Goal: Task Accomplishment & Management: Complete application form

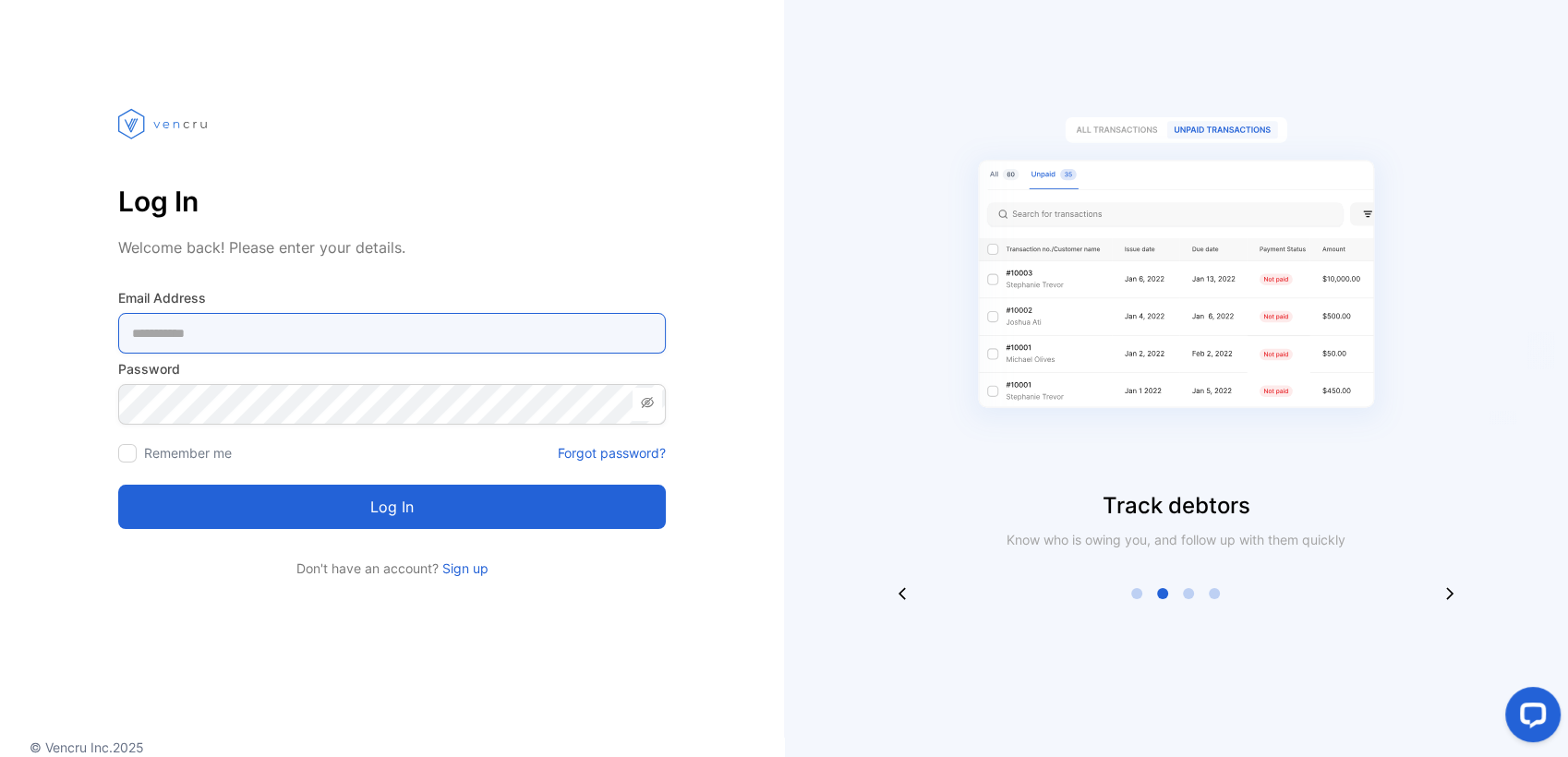
type Address-inputemail "**********"
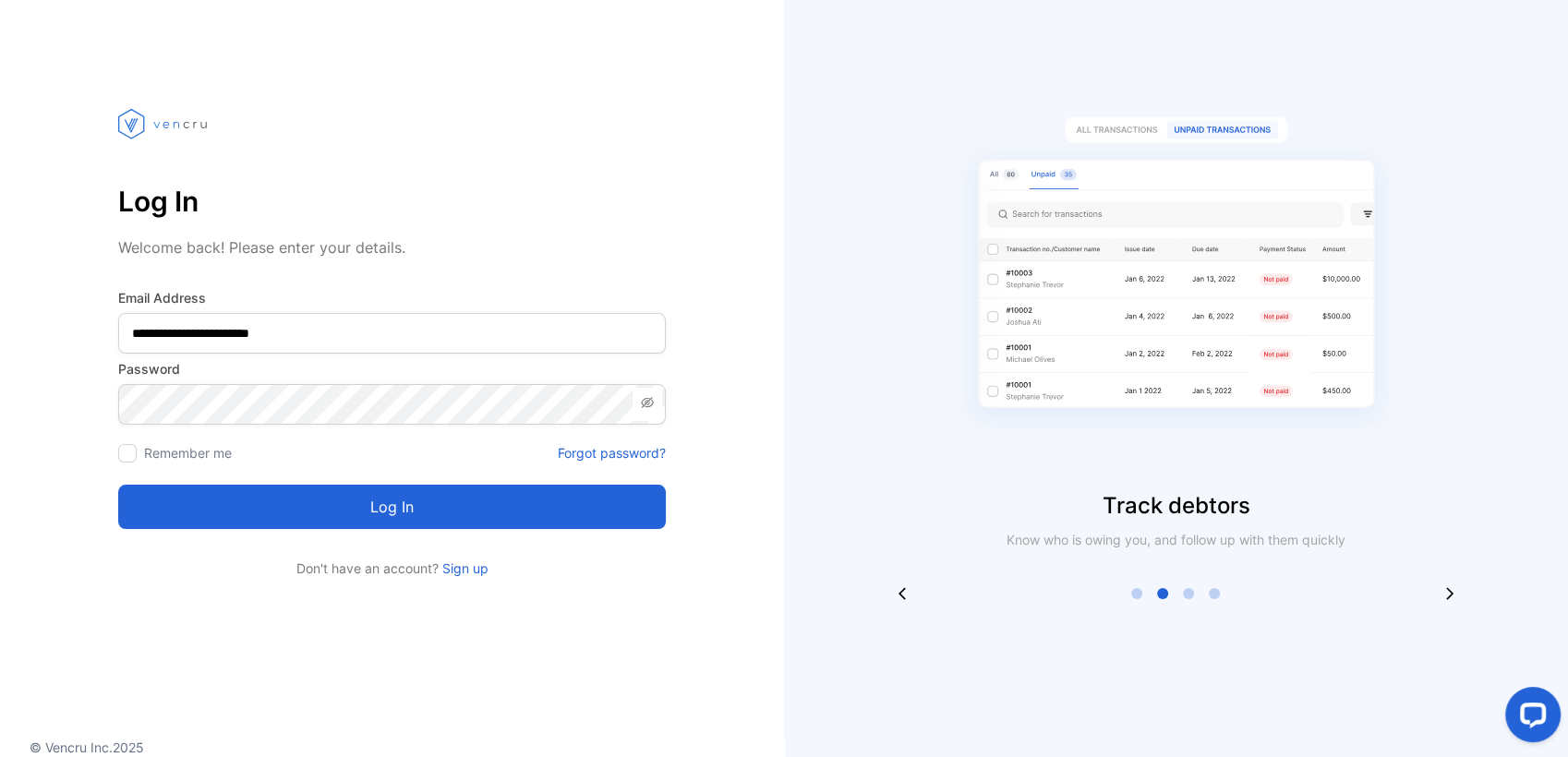
click at [306, 508] on button "Log in" at bounding box center [392, 507] width 548 height 44
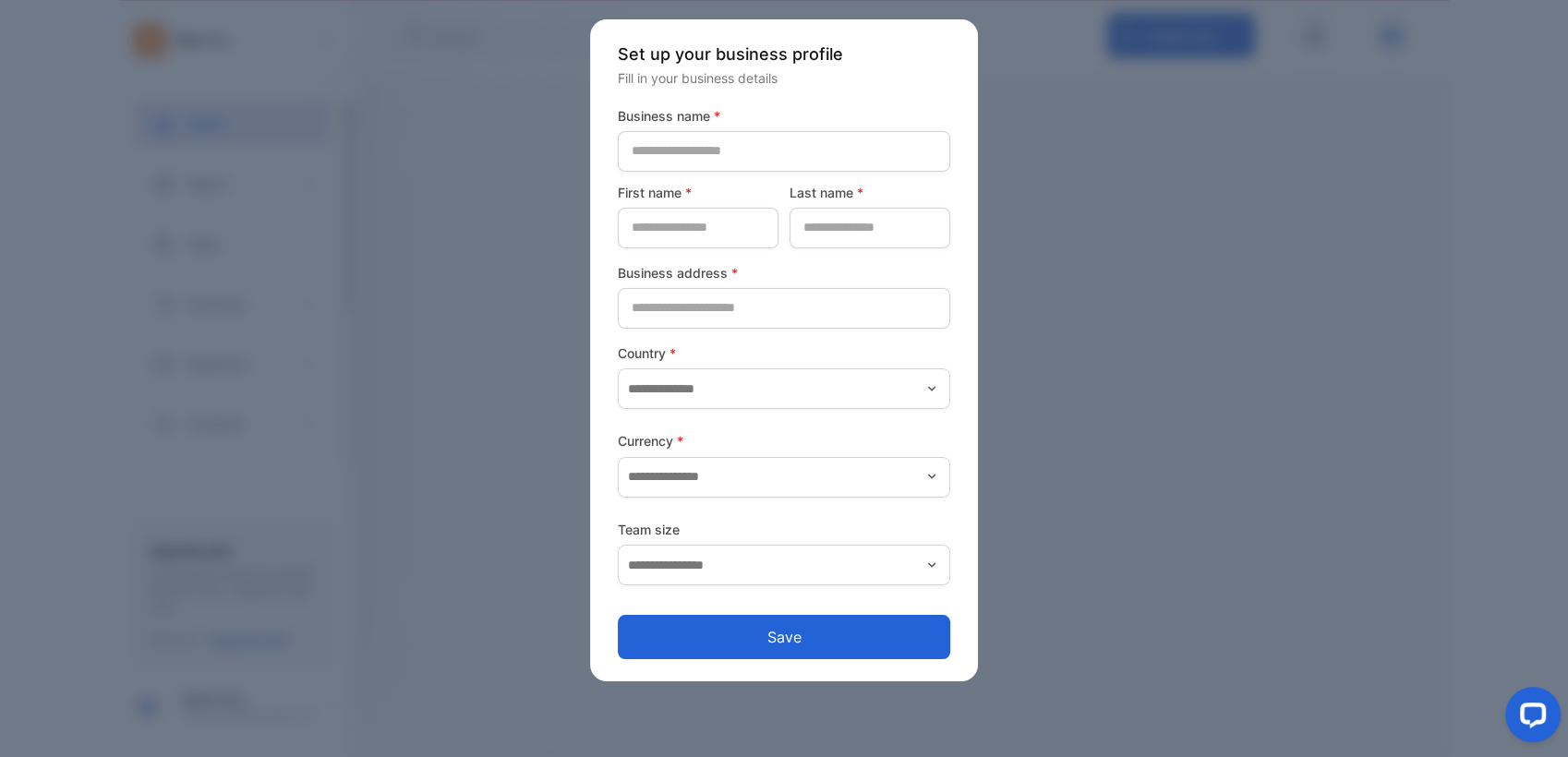
click at [303, 233] on div at bounding box center [784, 378] width 1568 height 757
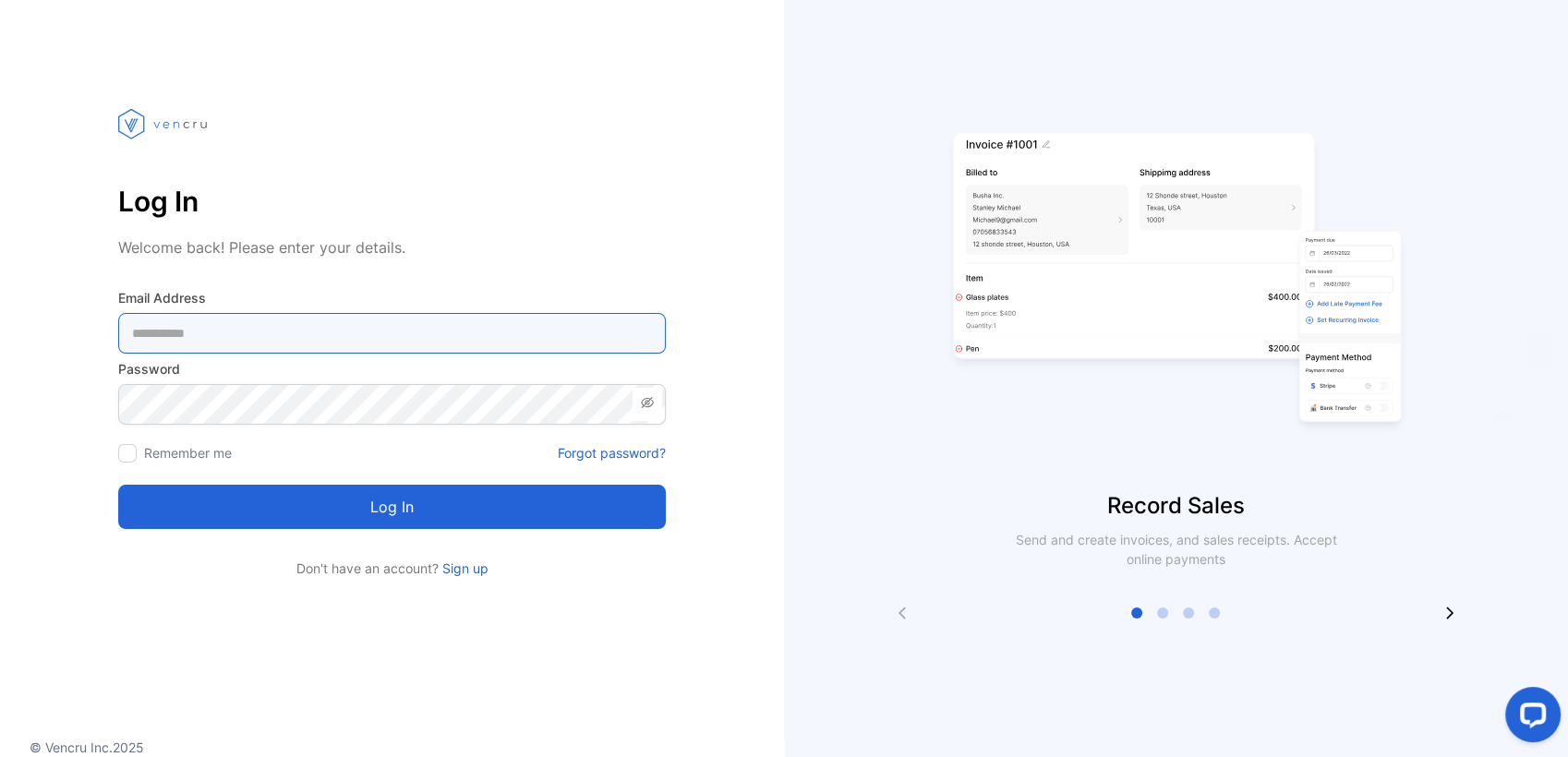
type Address-inputemail "**********"
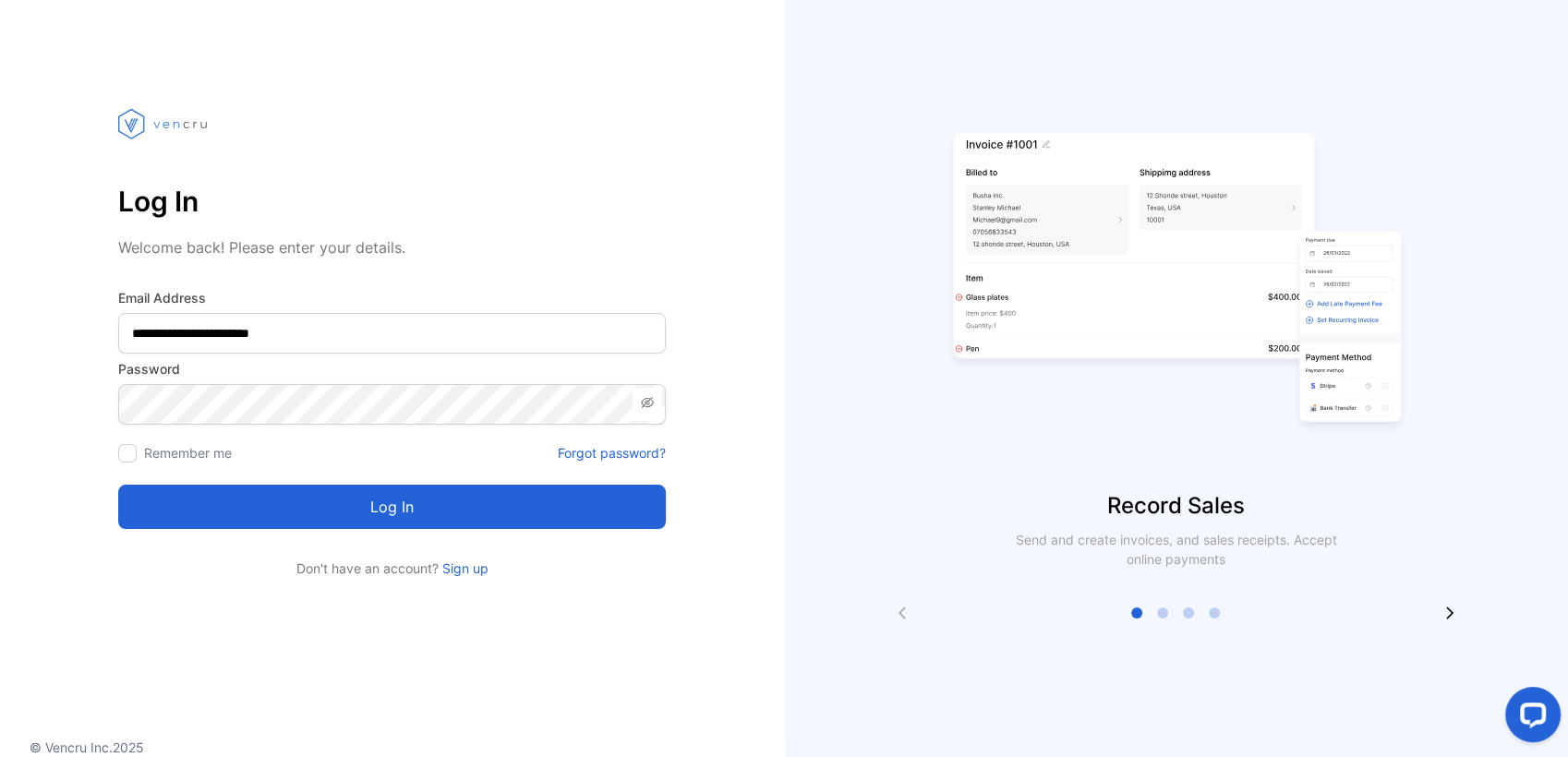
click at [299, 524] on button "Log in" at bounding box center [392, 507] width 548 height 44
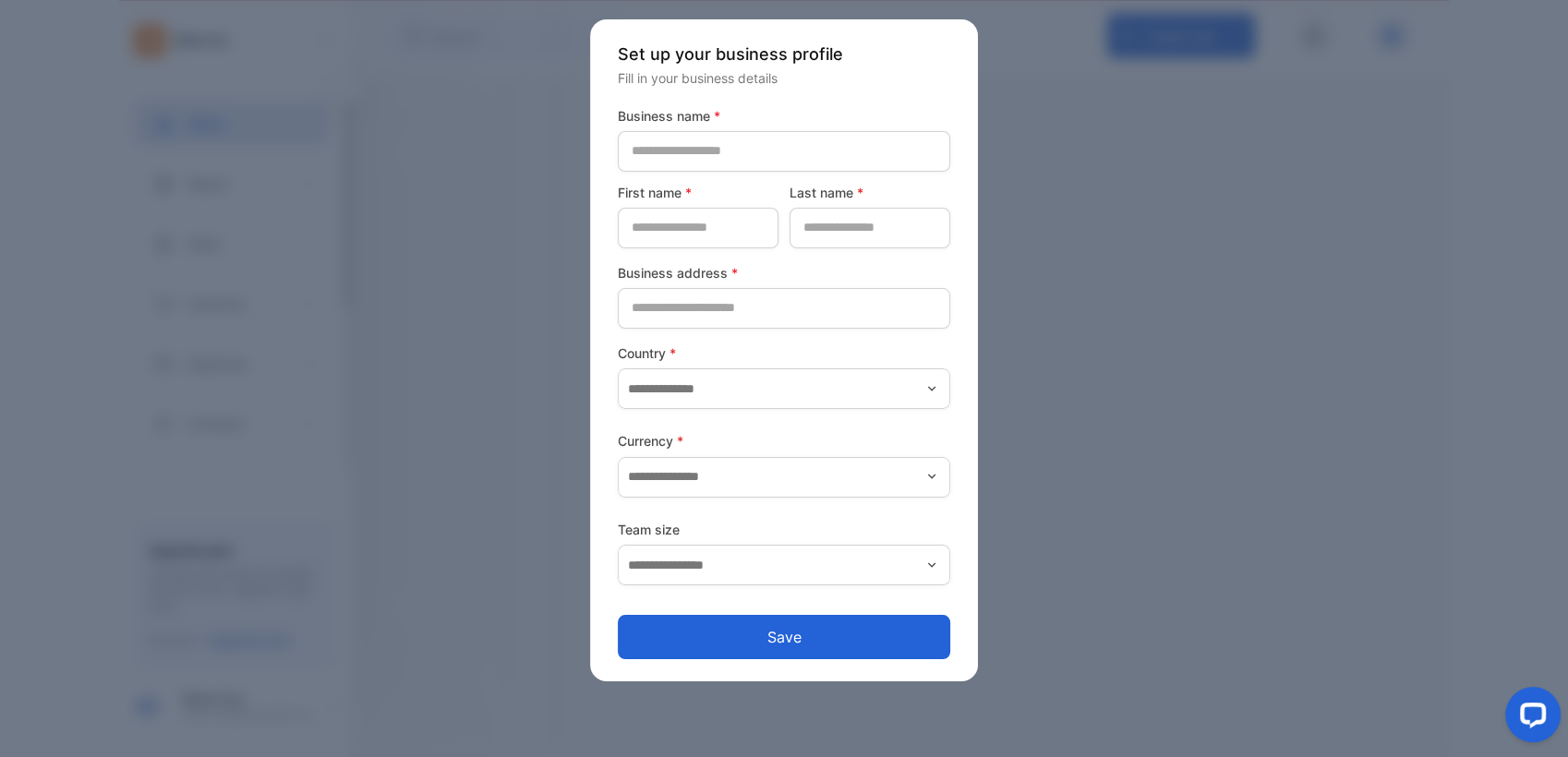
click at [1219, 201] on div at bounding box center [784, 378] width 1568 height 757
drag, startPoint x: 1219, startPoint y: 201, endPoint x: 1201, endPoint y: 157, distance: 47.5
click at [1201, 157] on div at bounding box center [784, 378] width 1568 height 757
click at [720, 653] on button "Save" at bounding box center [784, 636] width 333 height 44
click at [723, 651] on form "Business name * First name * Last name * Business address * Country * Currency …" at bounding box center [784, 383] width 333 height 554
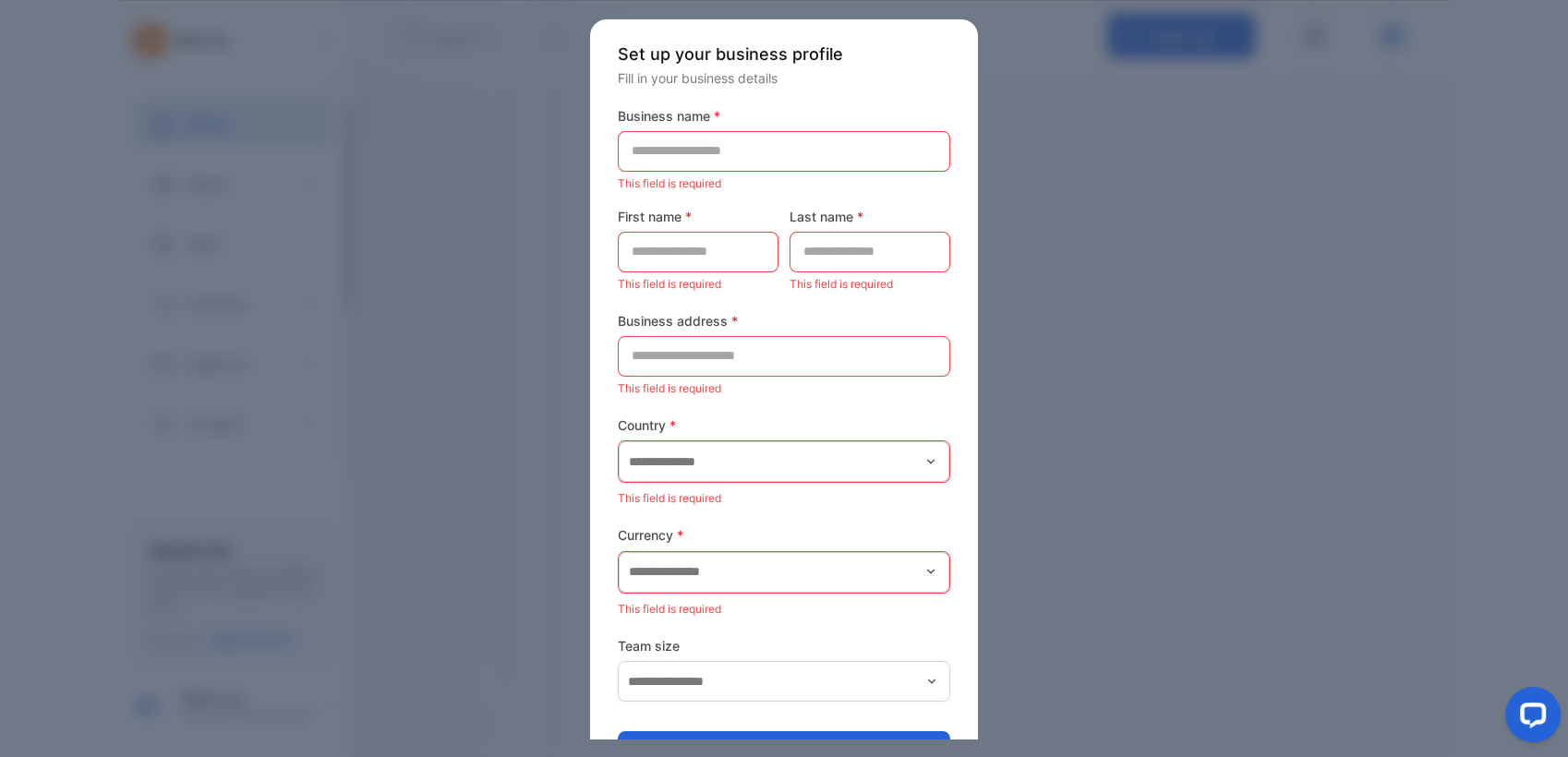
scroll to position [58, 0]
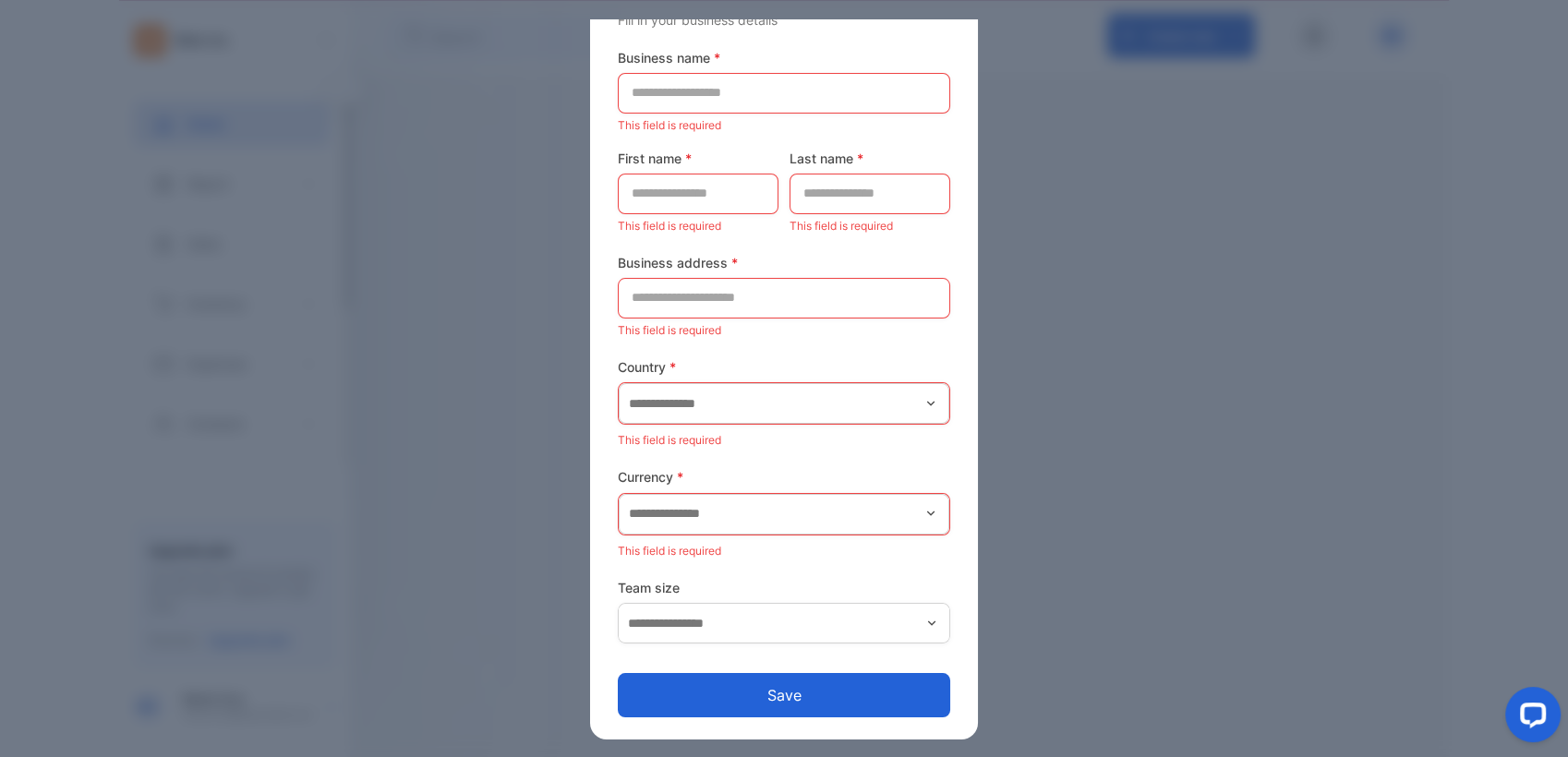
click at [1208, 524] on div at bounding box center [784, 378] width 1568 height 757
click at [1207, 518] on div at bounding box center [784, 378] width 1568 height 757
drag, startPoint x: 1108, startPoint y: 583, endPoint x: 1081, endPoint y: 569, distance: 30.4
click at [1084, 572] on div at bounding box center [784, 378] width 1568 height 757
click at [1079, 568] on div at bounding box center [784, 378] width 1568 height 757
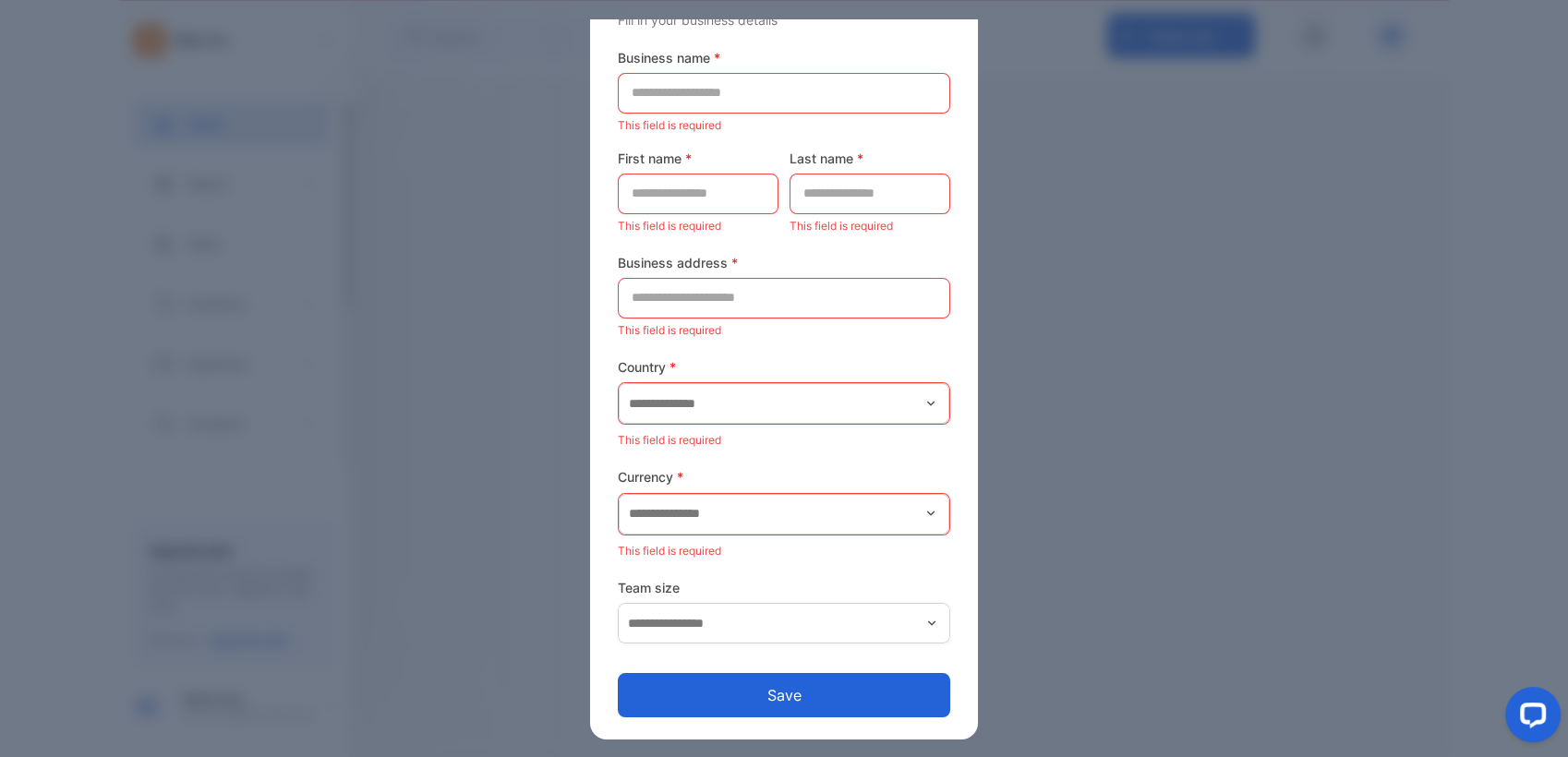
click at [610, 492] on div "Set up your business profile Fill in your business details Business name * This…" at bounding box center [784, 351] width 388 height 779
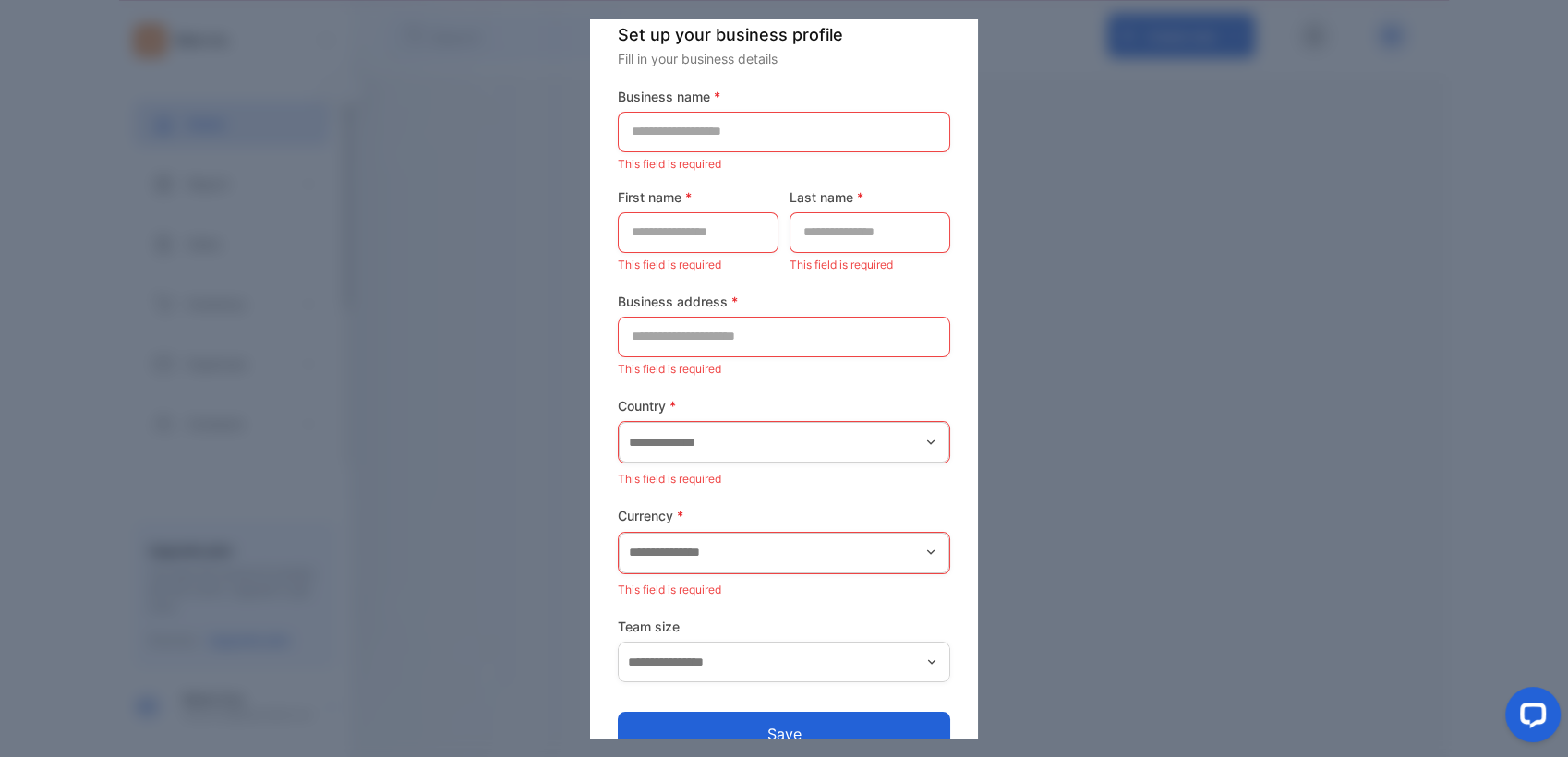
scroll to position [0, 0]
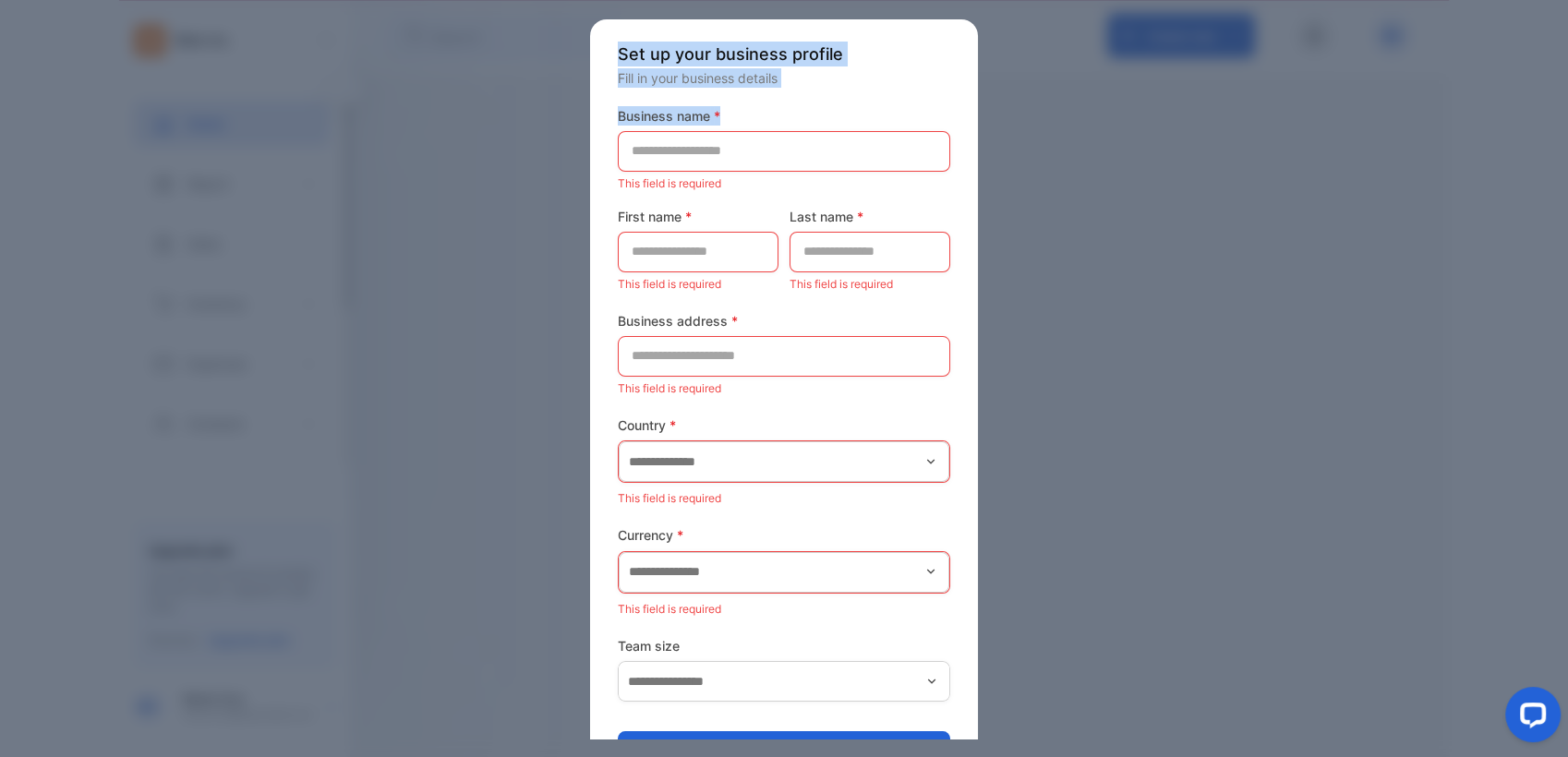
drag, startPoint x: 939, startPoint y: 107, endPoint x: -5, endPoint y: -52, distance: 957.3
click at [0, 0] on html "Set up your business profile Fill in your business details Business name * This…" at bounding box center [784, 378] width 1568 height 757
click at [412, 295] on div at bounding box center [784, 378] width 1568 height 757
